Goal: Task Accomplishment & Management: Manage account settings

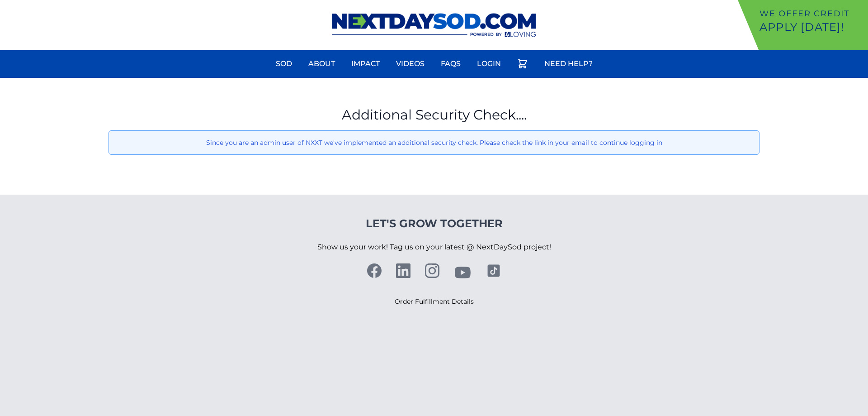
click at [493, 62] on link "Login" at bounding box center [489, 64] width 35 height 22
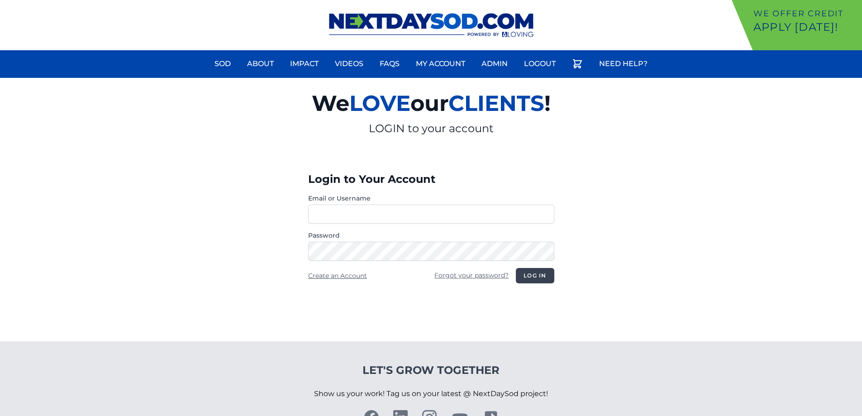
type input "**********"
click at [531, 275] on button "Log in" at bounding box center [535, 275] width 38 height 15
